Goal: Information Seeking & Learning: Learn about a topic

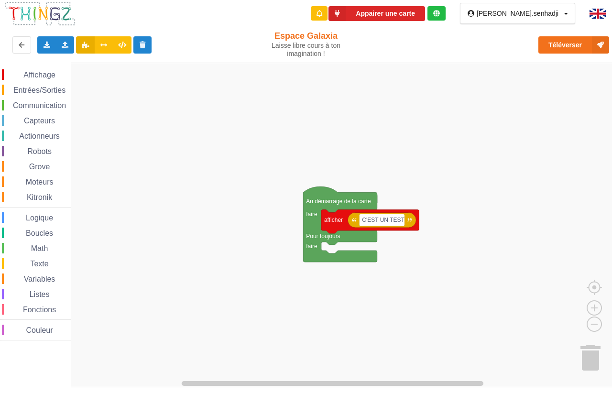
click at [27, 12] on img at bounding box center [40, 13] width 72 height 25
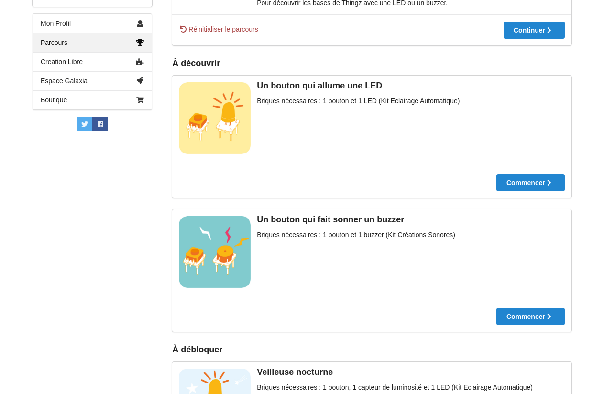
scroll to position [203, 0]
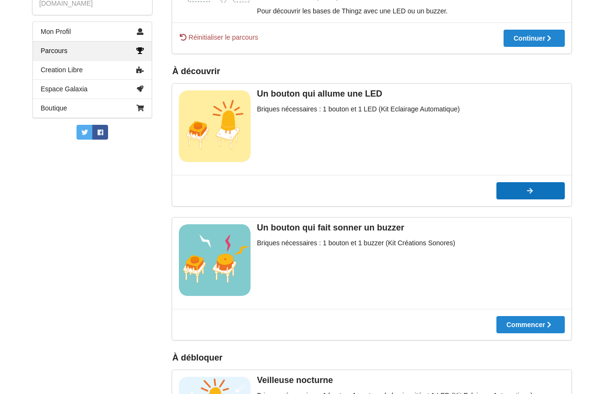
click at [526, 191] on icon at bounding box center [530, 190] width 8 height 7
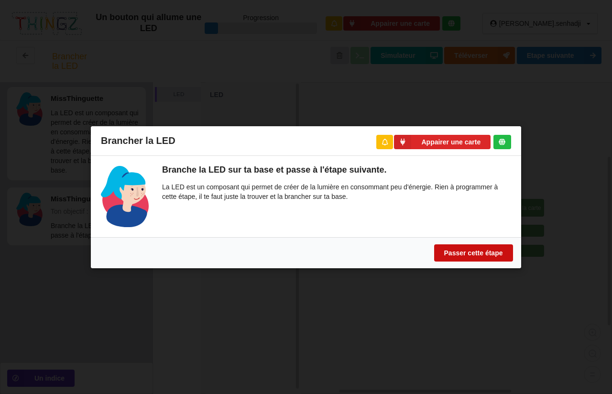
click at [473, 254] on button "Passer cette étape" at bounding box center [473, 252] width 79 height 17
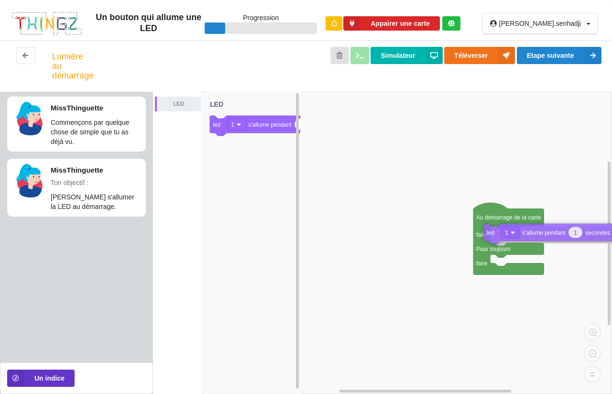
drag, startPoint x: 246, startPoint y: 120, endPoint x: 489, endPoint y: 213, distance: 259.8
click at [520, 229] on div "LED Au démarrage de la carte faire Pour toujours faire 1 led 1 s'allume pendant…" at bounding box center [382, 243] width 459 height 302
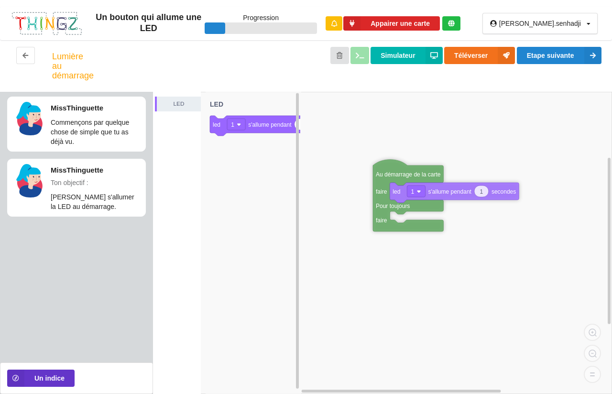
drag, startPoint x: 488, startPoint y: 212, endPoint x: 394, endPoint y: 168, distance: 102.9
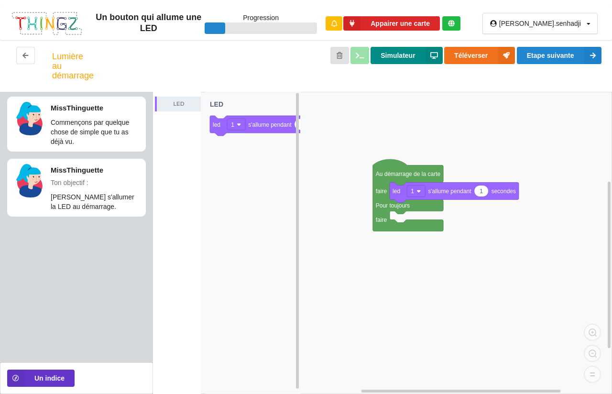
click at [392, 55] on button "Simulateur" at bounding box center [407, 55] width 72 height 17
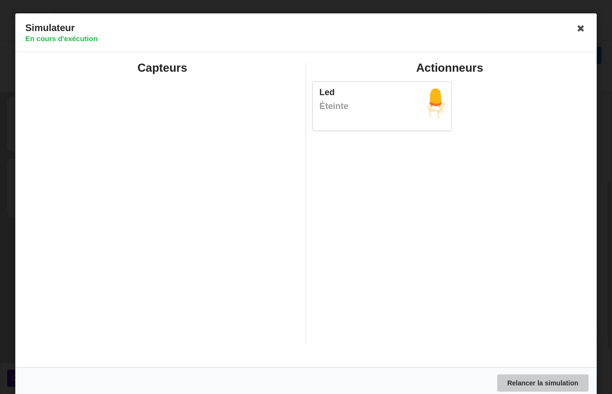
click at [530, 381] on button "Relancer la simulation" at bounding box center [542, 382] width 91 height 17
click at [576, 29] on icon at bounding box center [580, 28] width 15 height 15
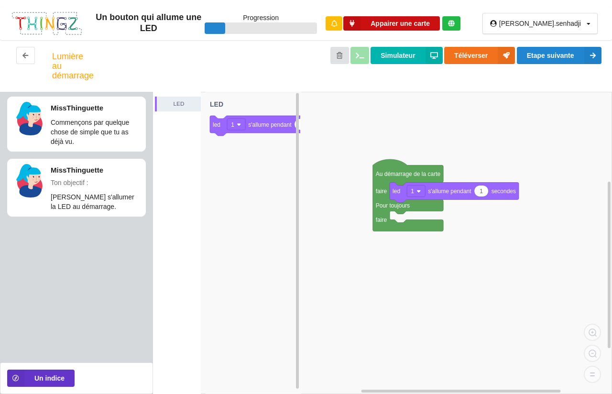
click at [440, 25] on button "Appairer une carte" at bounding box center [391, 23] width 97 height 15
click at [541, 55] on button "Etape suivante" at bounding box center [559, 55] width 85 height 17
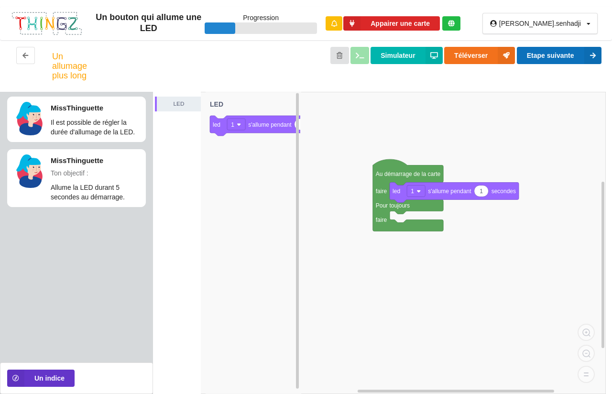
click at [549, 57] on button "Etape suivante" at bounding box center [559, 55] width 85 height 17
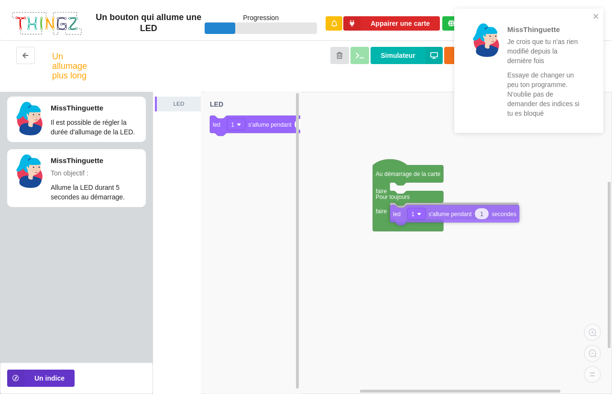
drag, startPoint x: 430, startPoint y: 192, endPoint x: 430, endPoint y: 215, distance: 22.5
